Goal: Navigation & Orientation: Find specific page/section

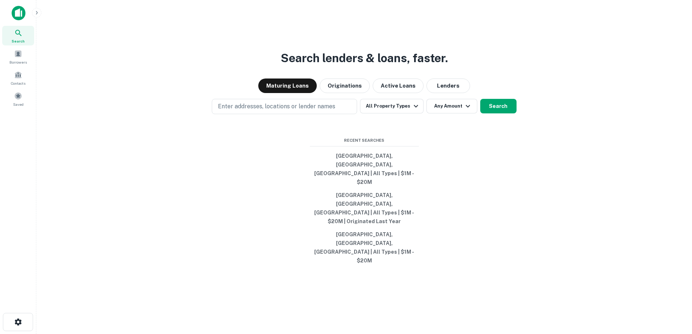
click at [24, 14] on img at bounding box center [19, 13] width 14 height 15
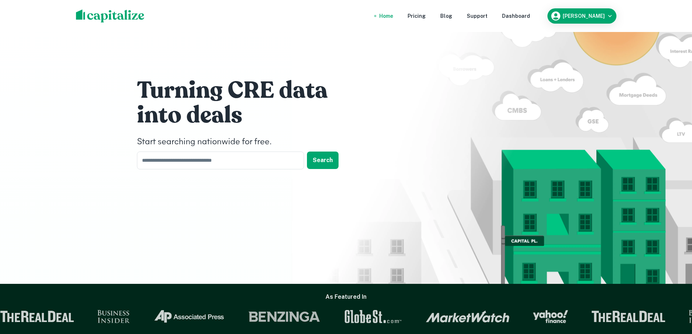
click at [128, 241] on div "Turning CRE data into deals Start searching nationwide for free. ​ Search" at bounding box center [346, 125] width 436 height 250
drag, startPoint x: 89, startPoint y: 193, endPoint x: 93, endPoint y: 191, distance: 4.7
click at [89, 194] on div "Turning CRE data into deals Start searching nationwide for free. ​ Search" at bounding box center [346, 142] width 692 height 284
click at [145, 201] on div "Turning CRE data into deals Start searching nationwide for free. ​ Search" at bounding box center [346, 125] width 436 height 250
click at [194, 230] on div "Turning CRE data into deals Start searching nationwide for free. ​ Search" at bounding box center [346, 125] width 436 height 250
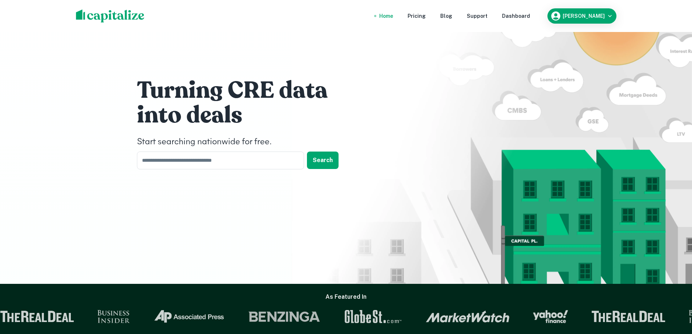
click at [229, 212] on div "Turning CRE data into deals Start searching nationwide for free. ​ Search" at bounding box center [346, 125] width 436 height 250
click at [197, 246] on div "Turning CRE data into deals Start searching nationwide for free. ​ Search" at bounding box center [346, 125] width 436 height 250
click at [153, 227] on div "Turning CRE data into deals Start searching nationwide for free. ​ Search" at bounding box center [346, 125] width 436 height 250
click at [233, 218] on div "Turning CRE data into deals Start searching nationwide for free. ​ Search" at bounding box center [346, 125] width 436 height 250
